Goal: Transaction & Acquisition: Purchase product/service

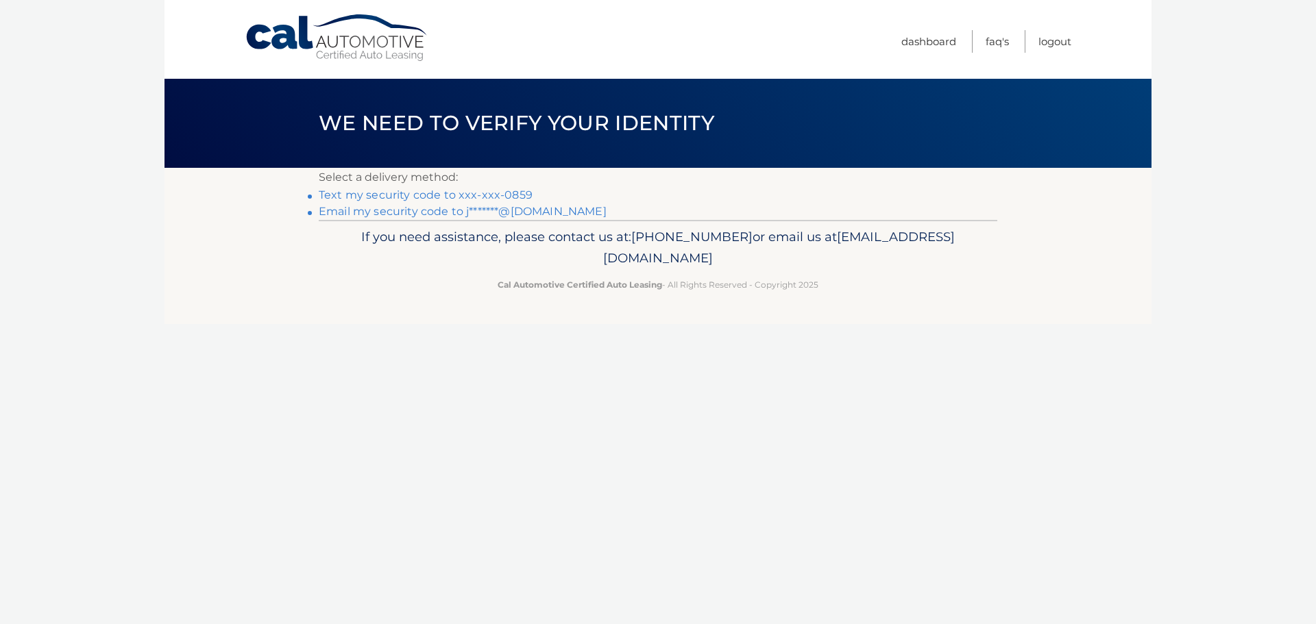
click at [349, 195] on link "Text my security code to xxx-xxx-0859" at bounding box center [426, 194] width 214 height 13
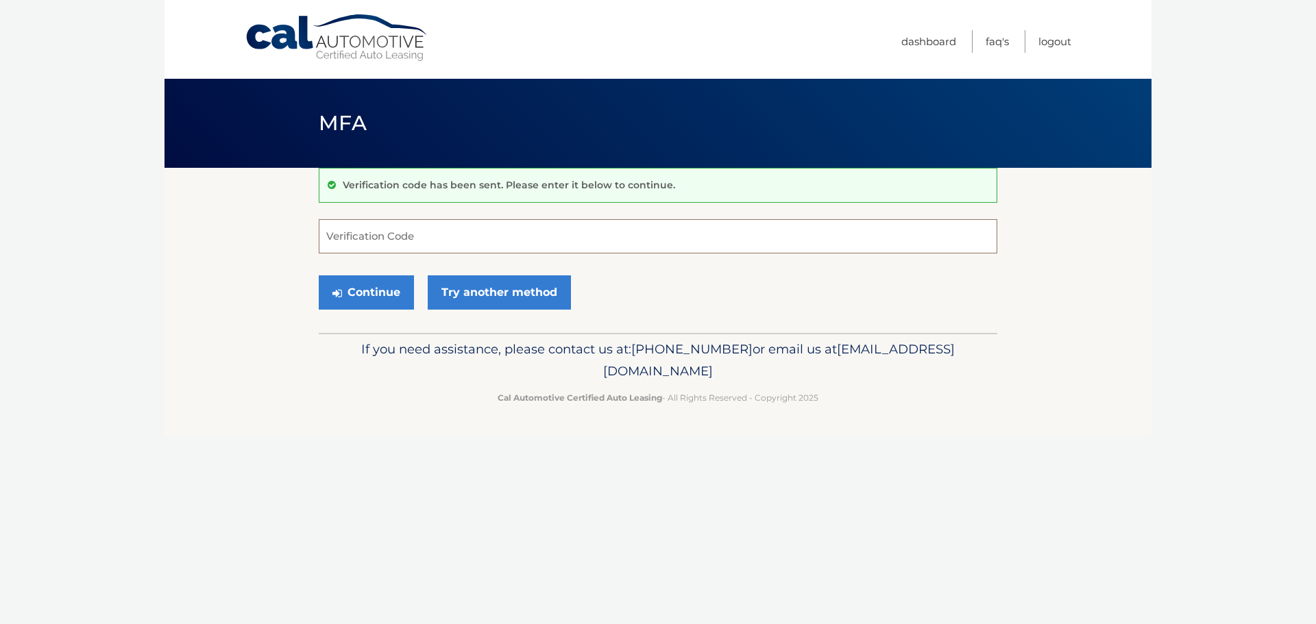
click at [334, 233] on input "Verification Code" at bounding box center [658, 236] width 679 height 34
type input "362415"
click at [355, 292] on button "Continue" at bounding box center [366, 293] width 95 height 34
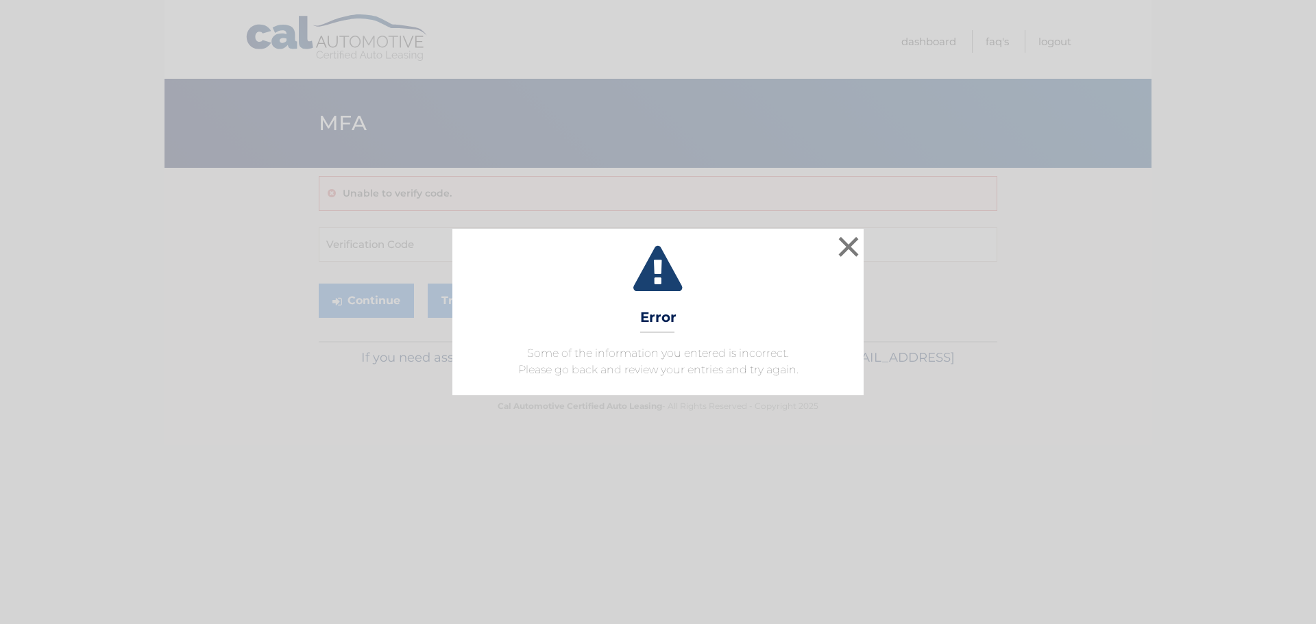
click at [358, 245] on div "× Error Some of the information you entered is incorrect. Please go back and re…" at bounding box center [657, 312] width 1305 height 166
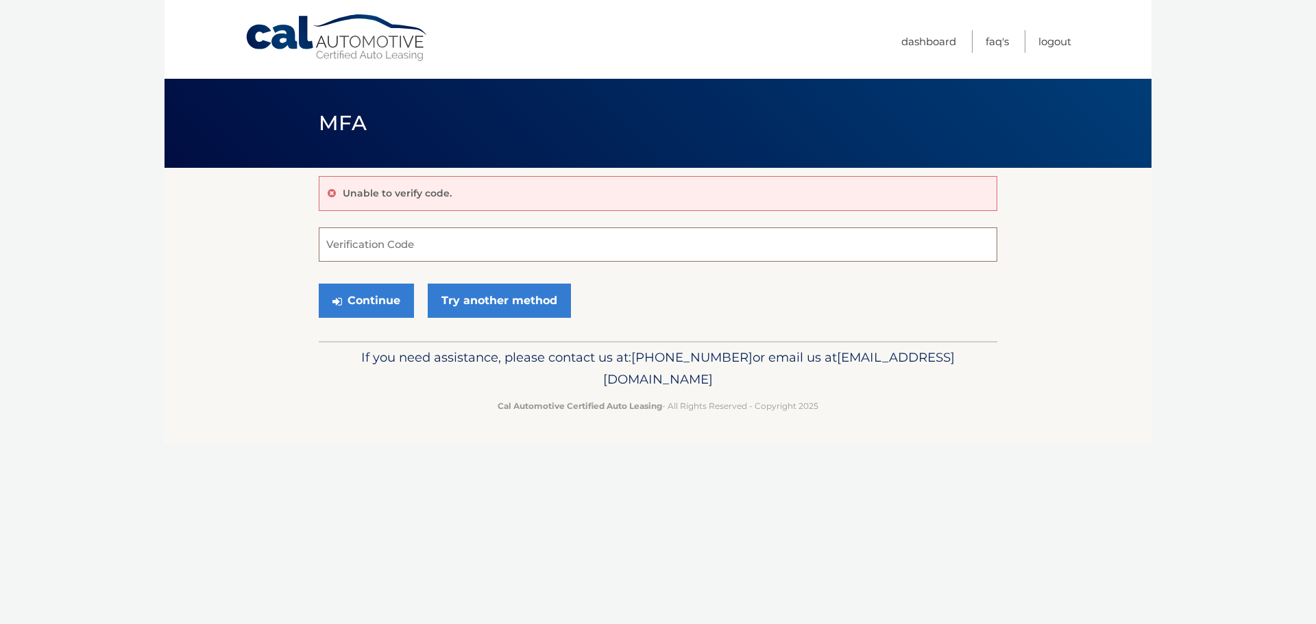
click at [336, 242] on input "Verification Code" at bounding box center [658, 245] width 679 height 34
type input "326415"
click at [360, 300] on button "Continue" at bounding box center [366, 301] width 95 height 34
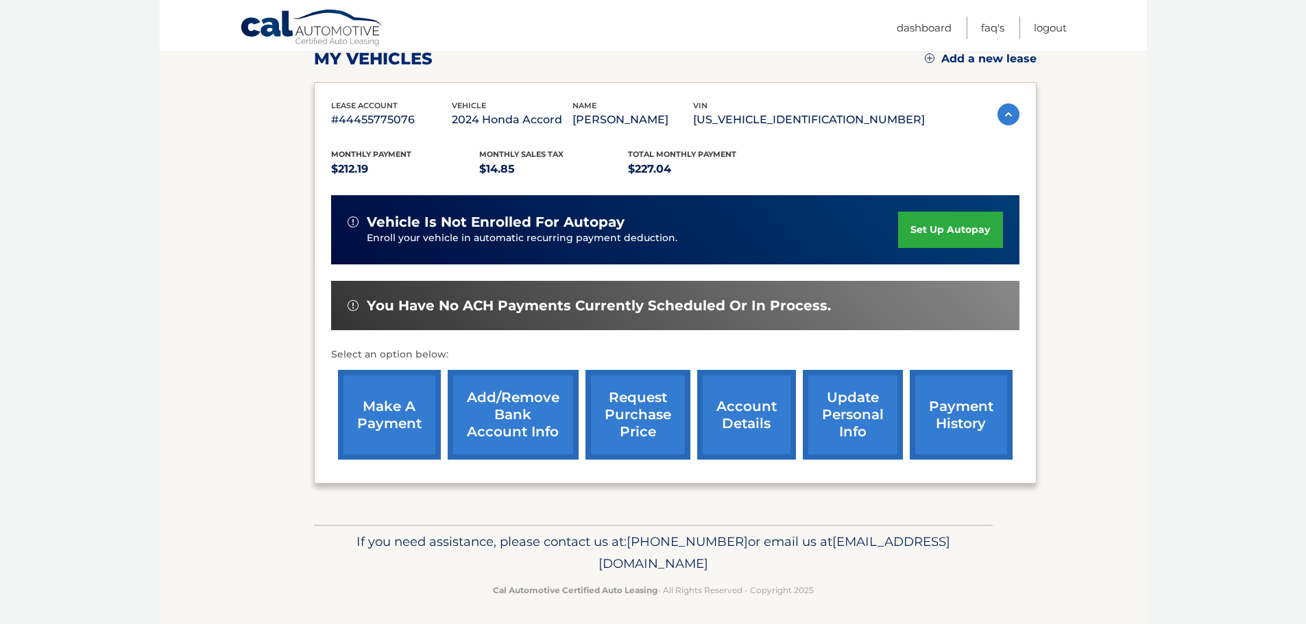
scroll to position [206, 0]
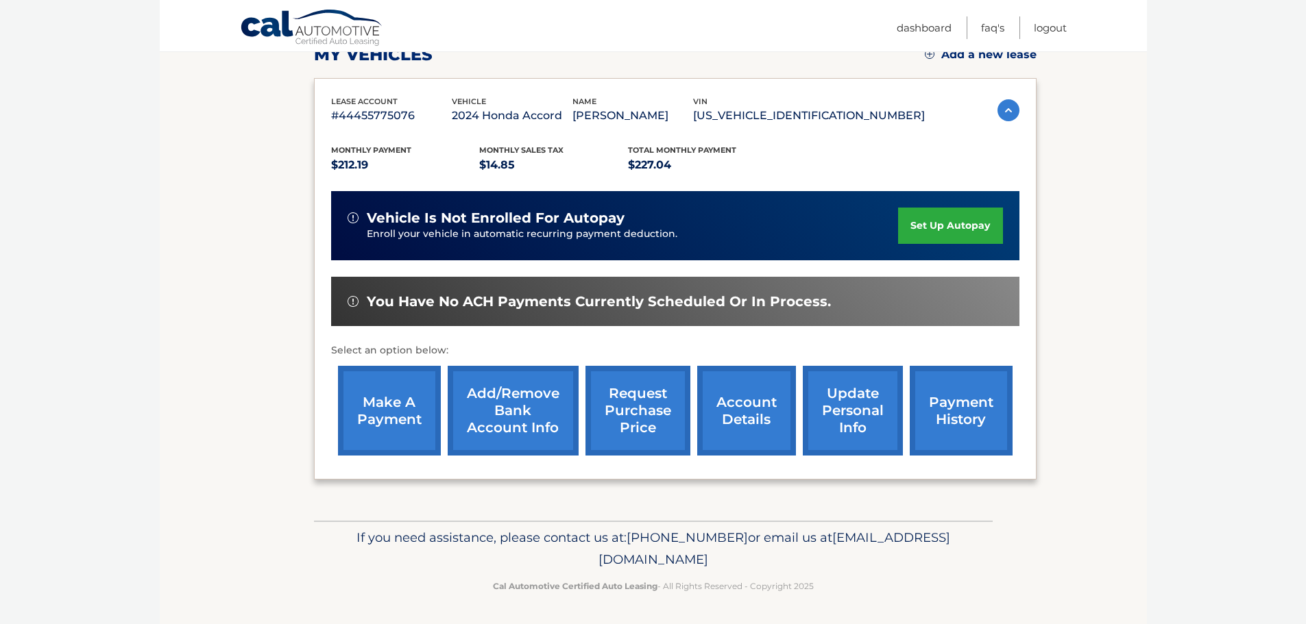
click at [375, 410] on link "make a payment" at bounding box center [389, 411] width 103 height 90
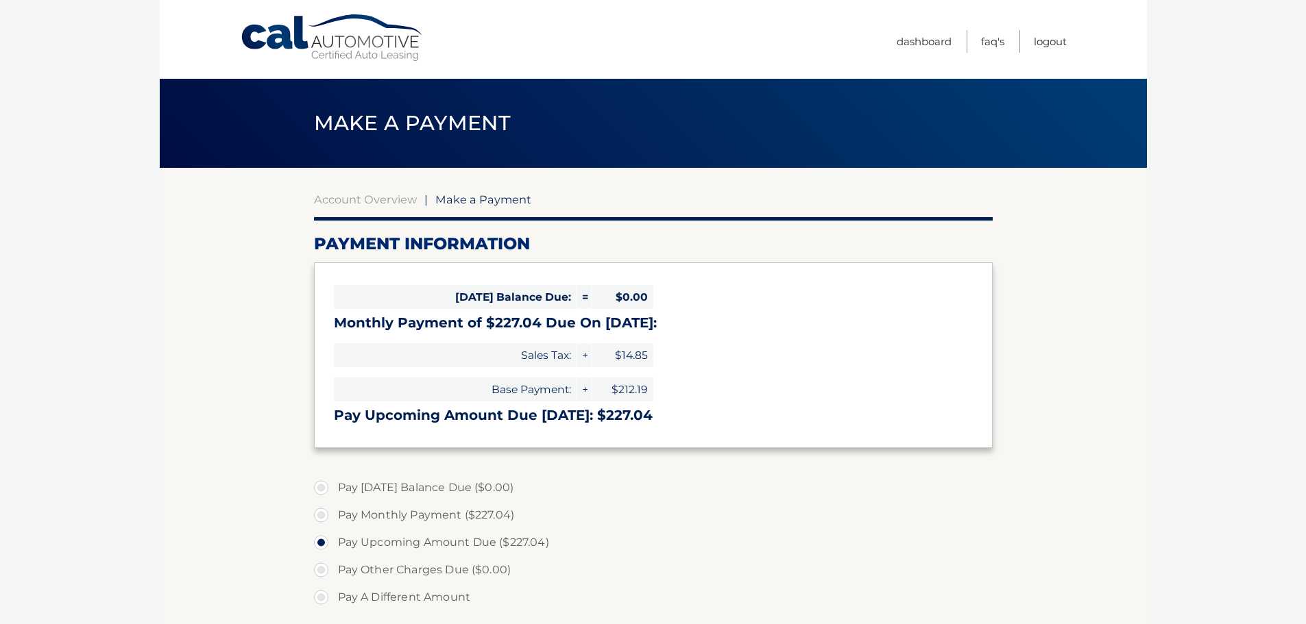
select select "MDZiODk3MWQtZmMyZi00ZTQ5LTljY2YtNmM4MmRiOWI0YWJk"
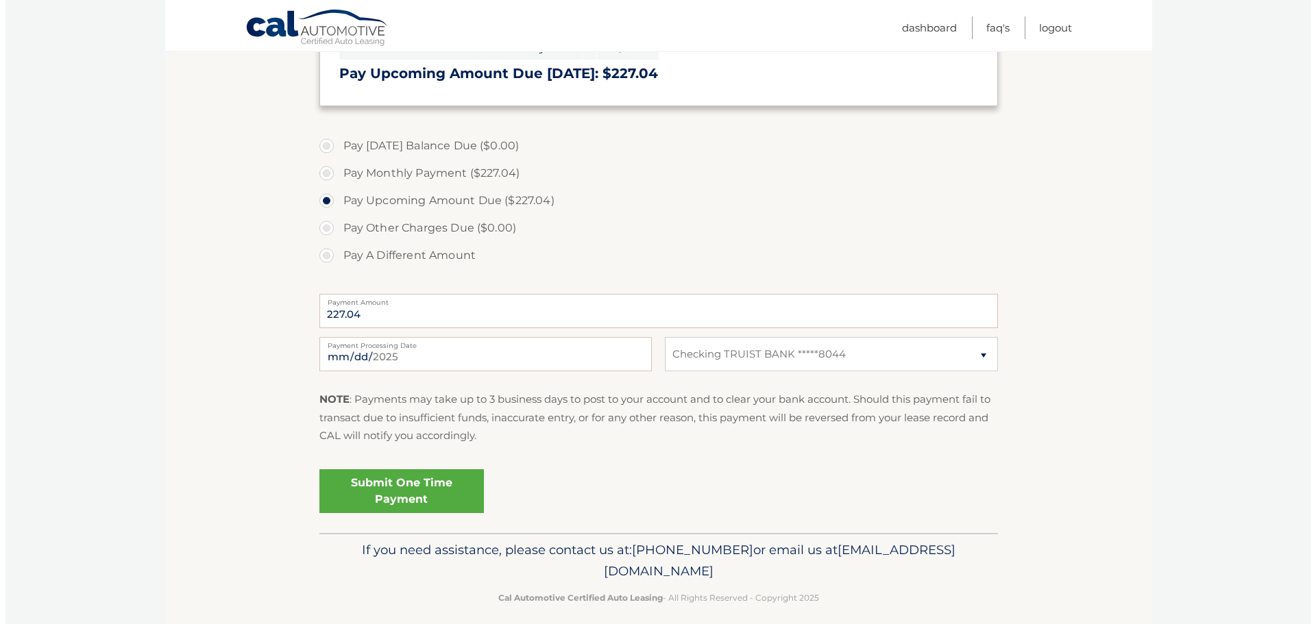
scroll to position [343, 0]
click at [411, 493] on link "Submit One Time Payment" at bounding box center [396, 491] width 164 height 44
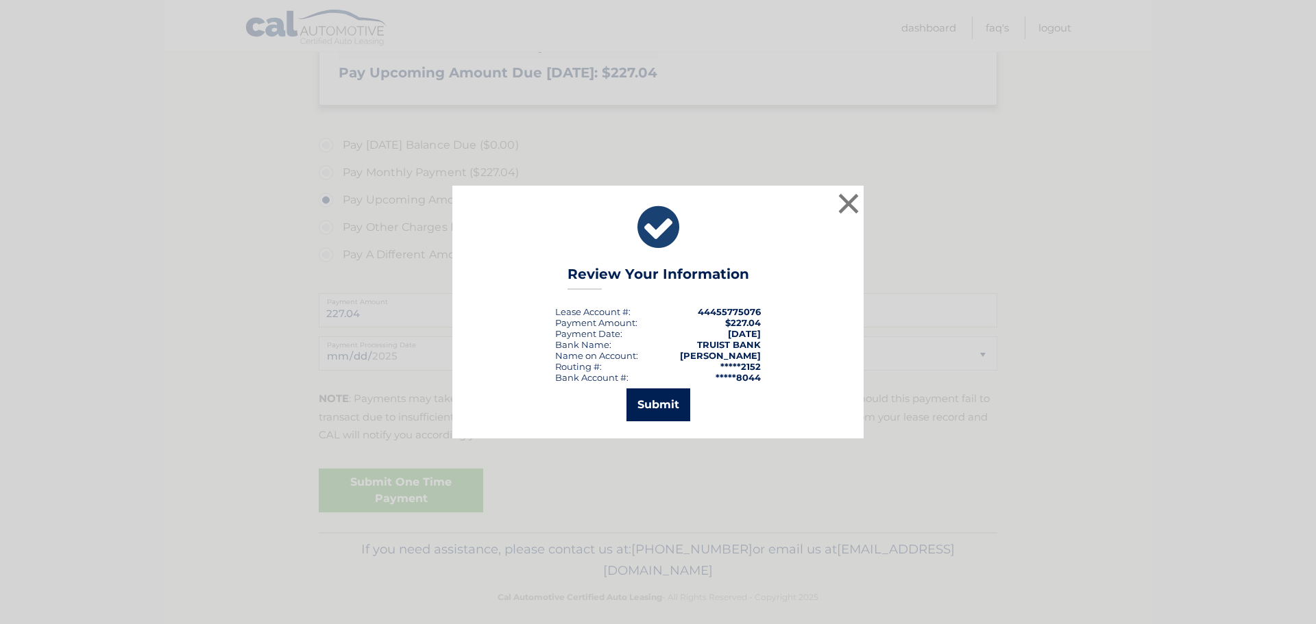
click at [652, 403] on button "Submit" at bounding box center [658, 405] width 64 height 33
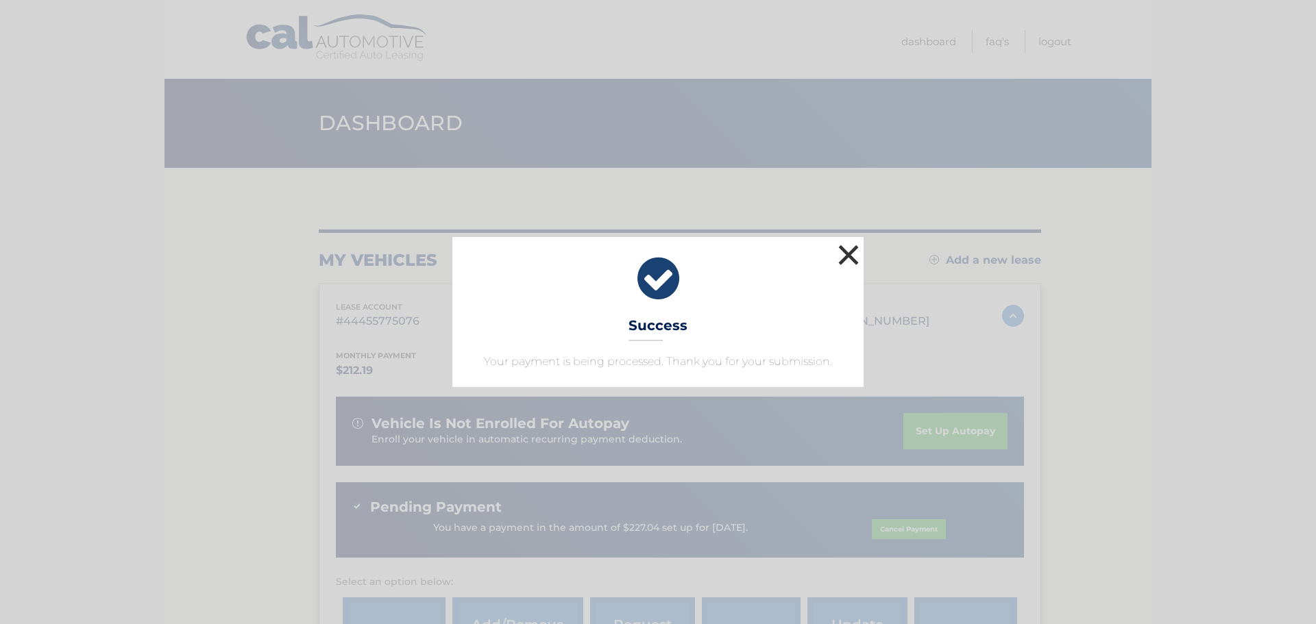
click at [844, 259] on button "×" at bounding box center [848, 254] width 27 height 27
